Goal: Task Accomplishment & Management: Complete application form

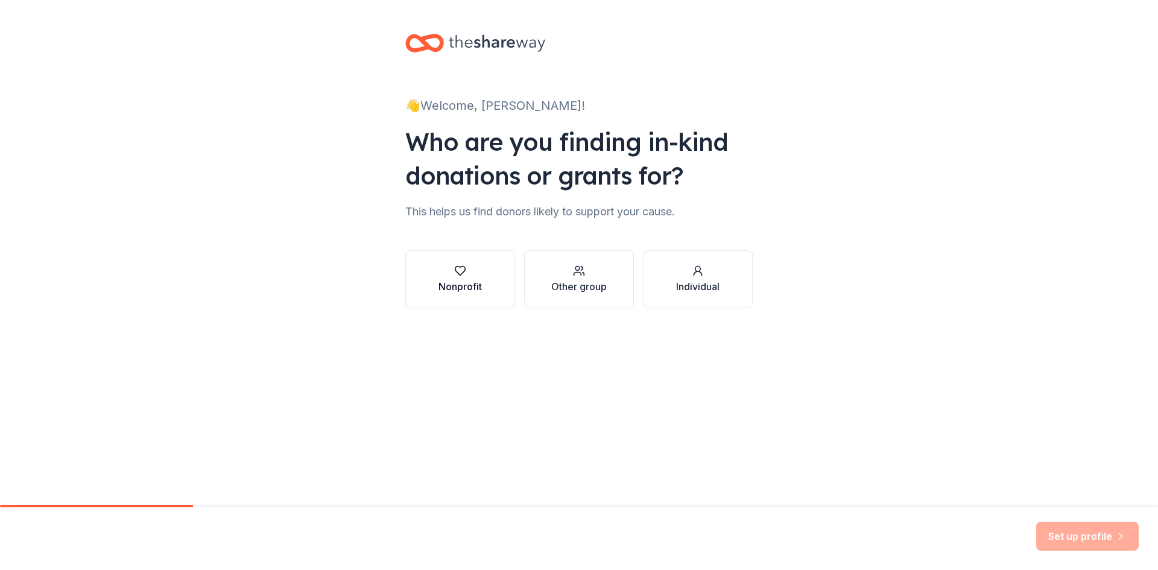
click at [477, 279] on div "Nonprofit" at bounding box center [459, 279] width 43 height 29
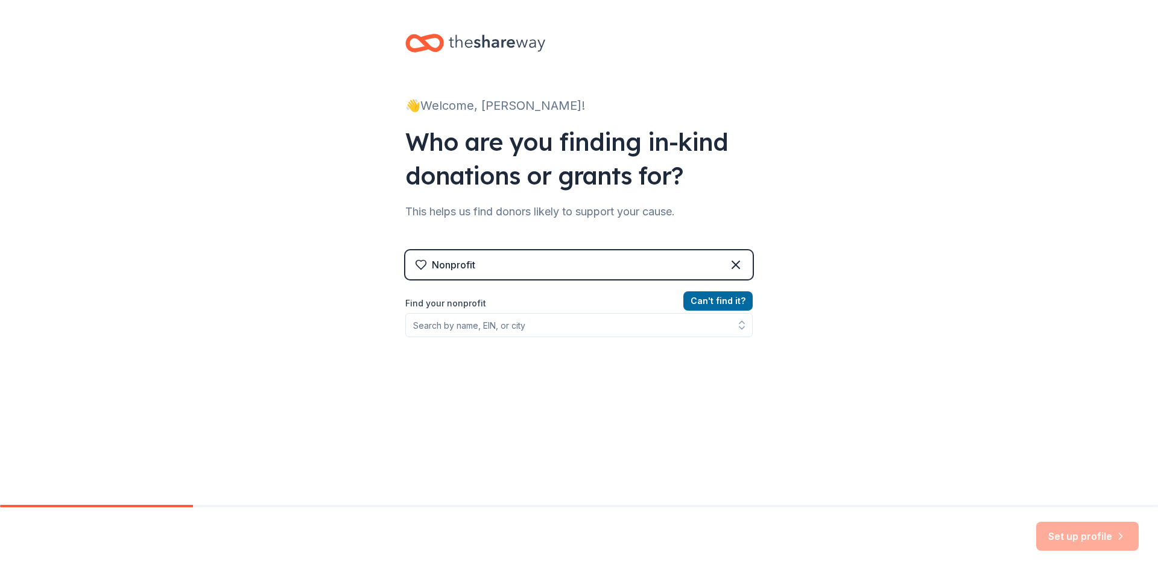
click at [716, 267] on div "Nonprofit" at bounding box center [578, 264] width 347 height 29
click at [573, 324] on input "Find your nonprofit" at bounding box center [578, 325] width 347 height 24
paste input "To Whom It May Concern: The Southern Regional Classes of 2026, 2027, and 2028 a…"
type input "To Whom It May Concern: The Southern Regional Classes of 2026, 2027, and 2028 a…"
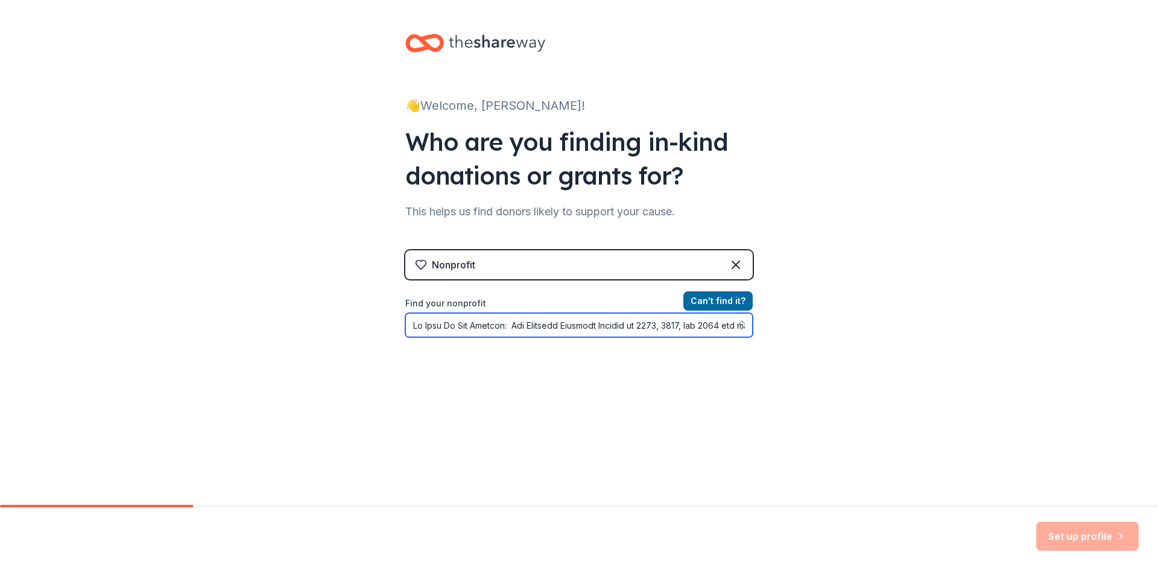
scroll to position [0, 7602]
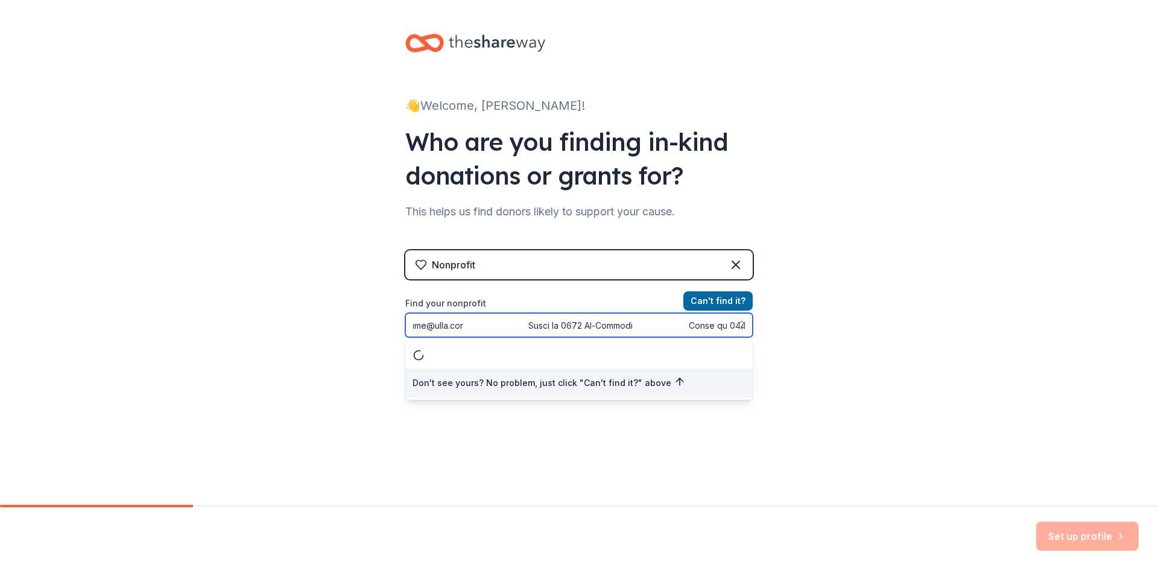
click at [632, 318] on input "Find your nonprofit" at bounding box center [578, 325] width 347 height 24
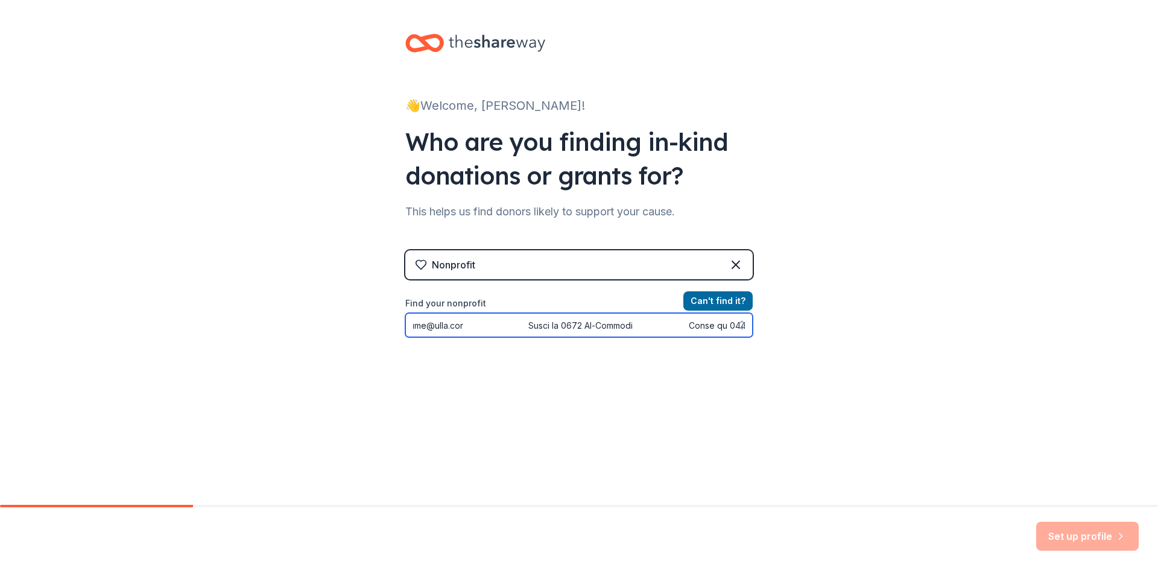
click at [670, 321] on input "Find your nonprofit" at bounding box center [578, 325] width 347 height 24
click at [671, 322] on input "Find your nonprofit" at bounding box center [578, 325] width 347 height 24
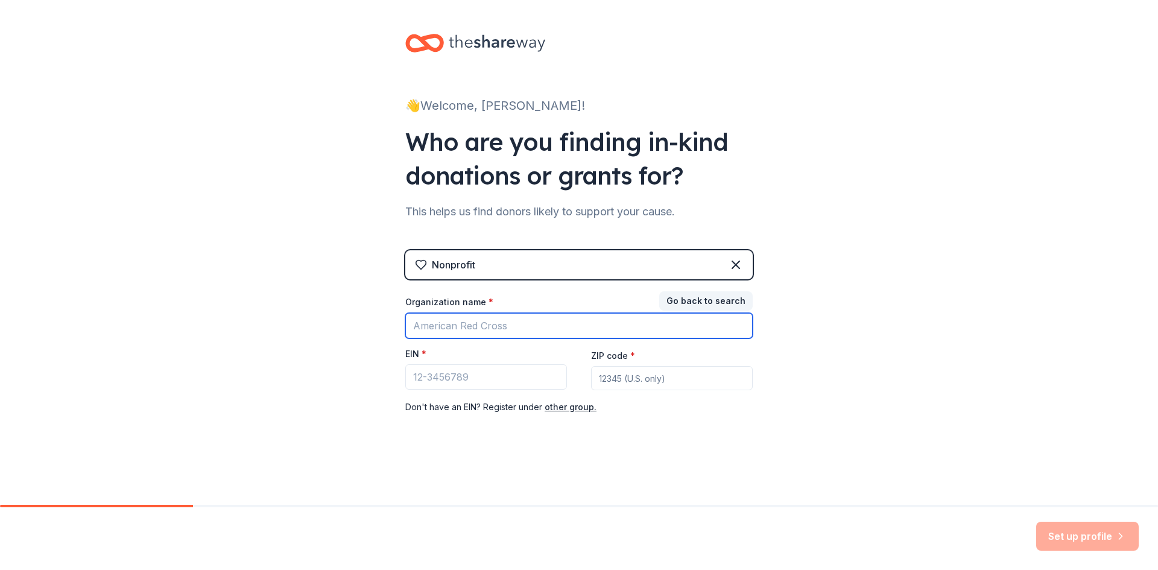
click at [557, 331] on input "Organization name *" at bounding box center [578, 325] width 347 height 25
drag, startPoint x: 555, startPoint y: 331, endPoint x: 373, endPoint y: 332, distance: 182.7
click at [373, 332] on div "👋 Welcome, [PERSON_NAME]! Who are you finding in-kind donations or grants for? …" at bounding box center [579, 248] width 1158 height 496
